Goal: Information Seeking & Learning: Compare options

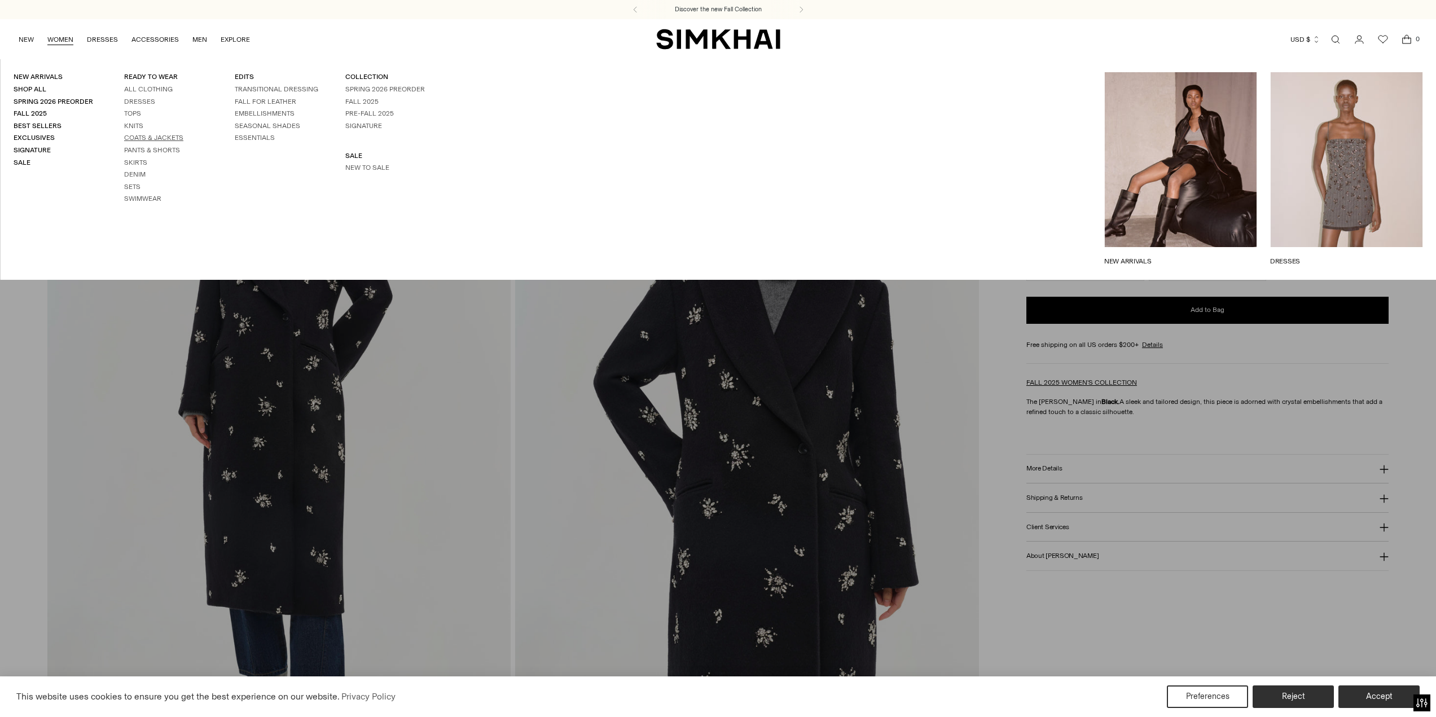
click at [140, 137] on link "Coats & Jackets" at bounding box center [153, 138] width 59 height 8
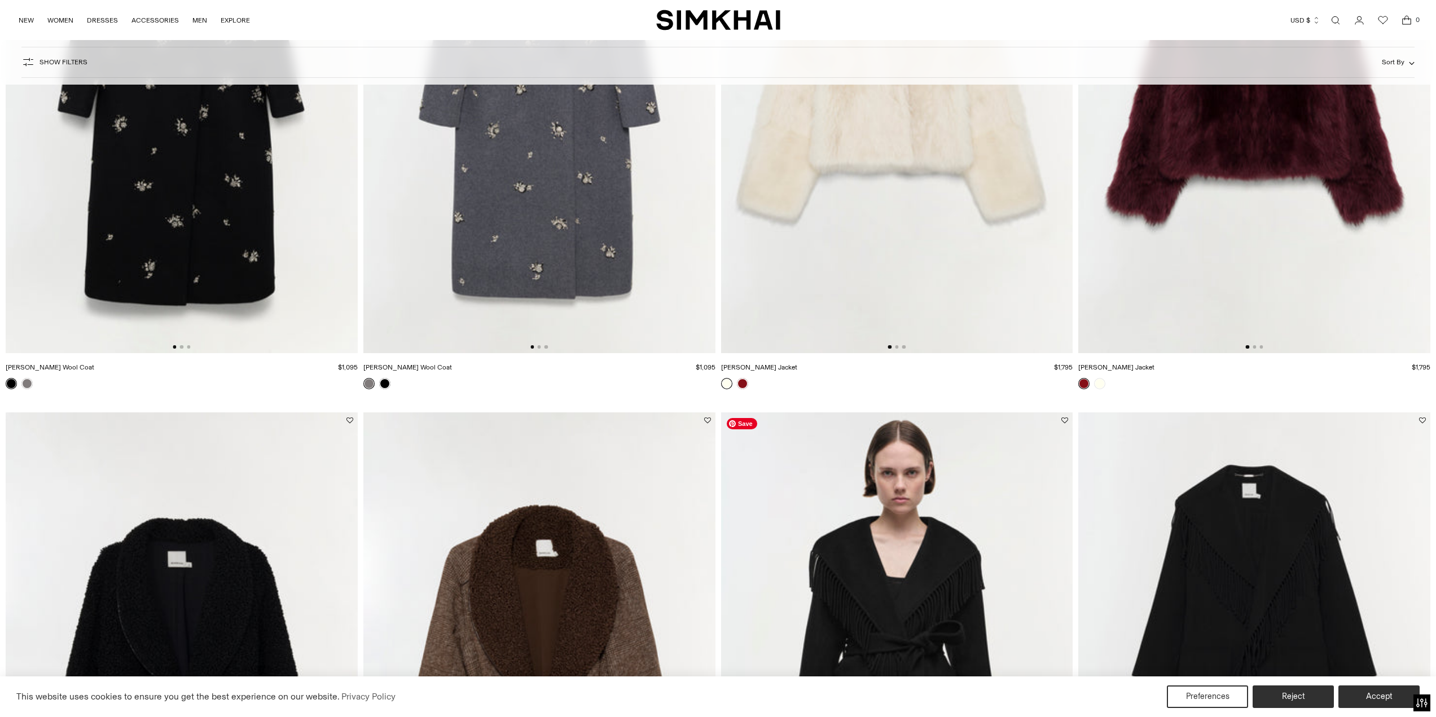
scroll to position [2019, 0]
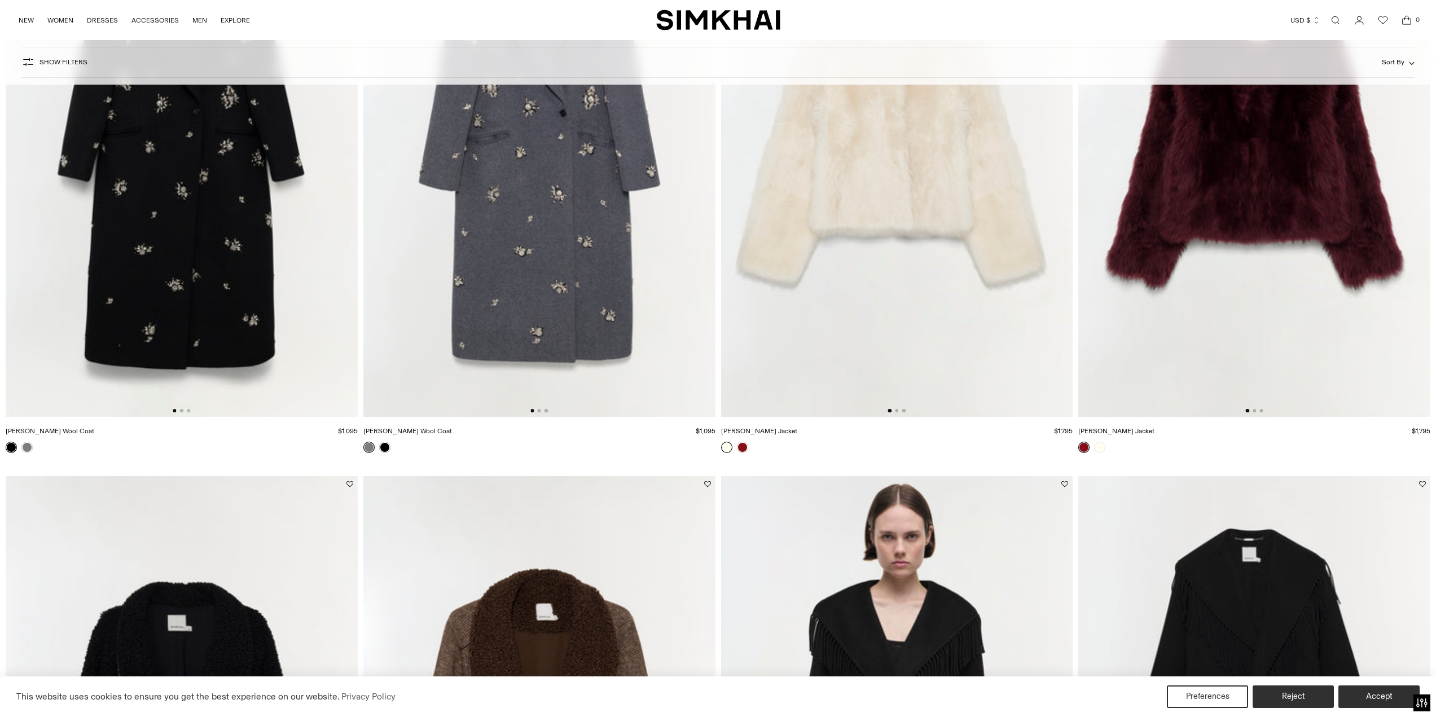
drag, startPoint x: 16, startPoint y: 432, endPoint x: 22, endPoint y: 430, distance: 6.6
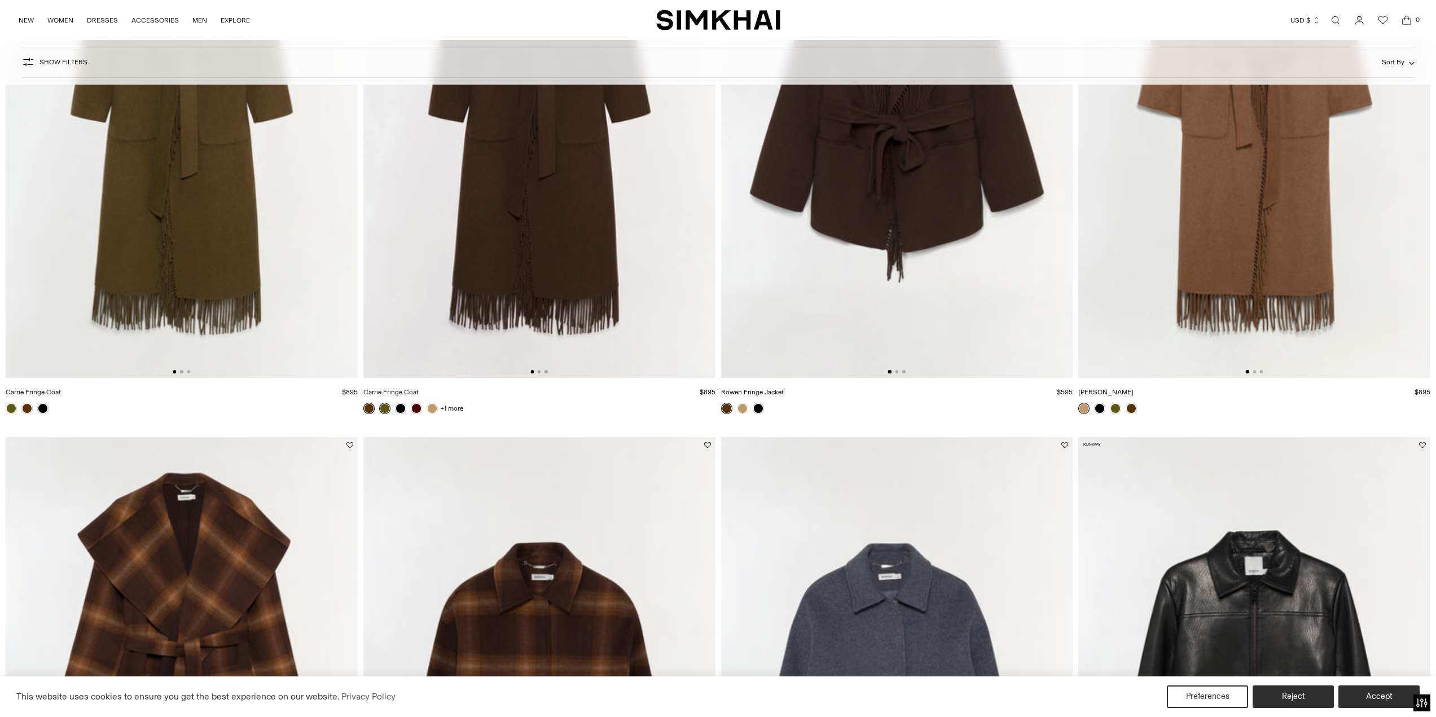
scroll to position [0, 0]
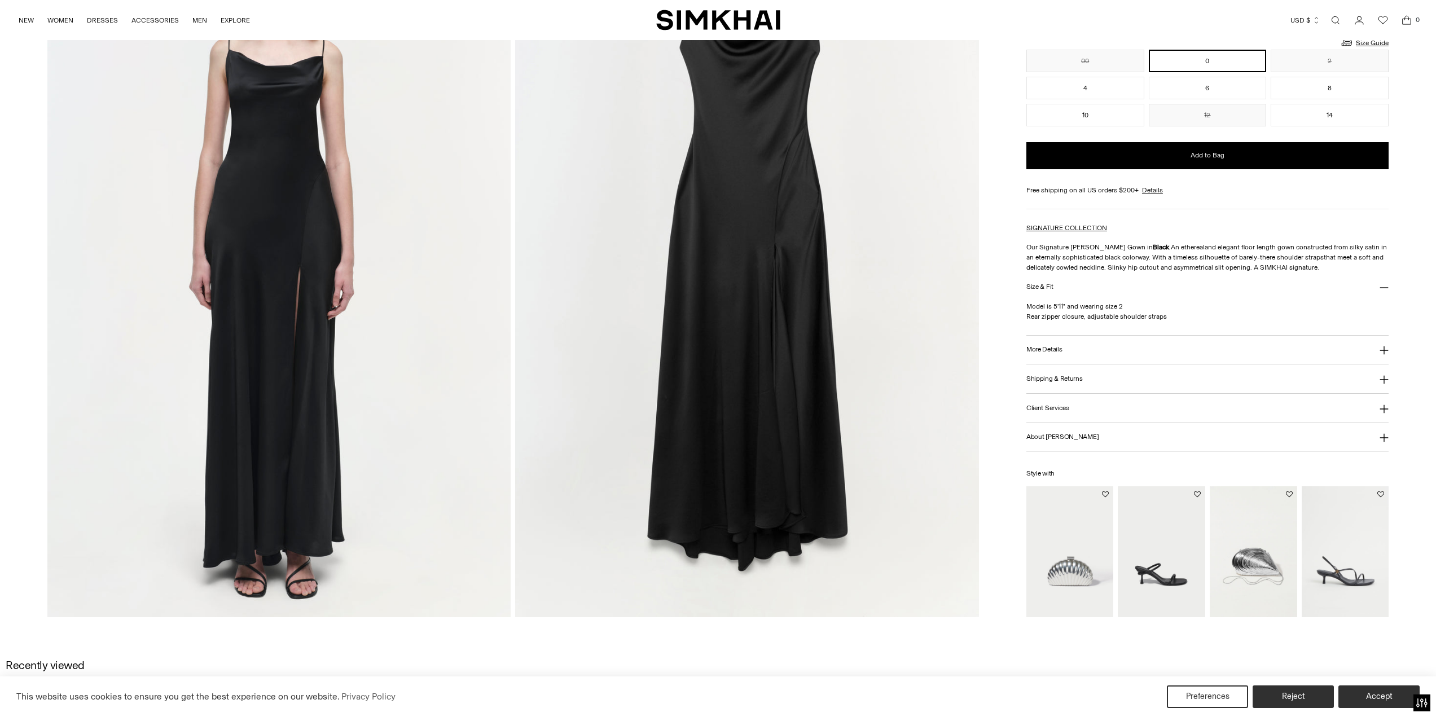
scroll to position [1580, 0]
